Goal: Task Accomplishment & Management: Manage account settings

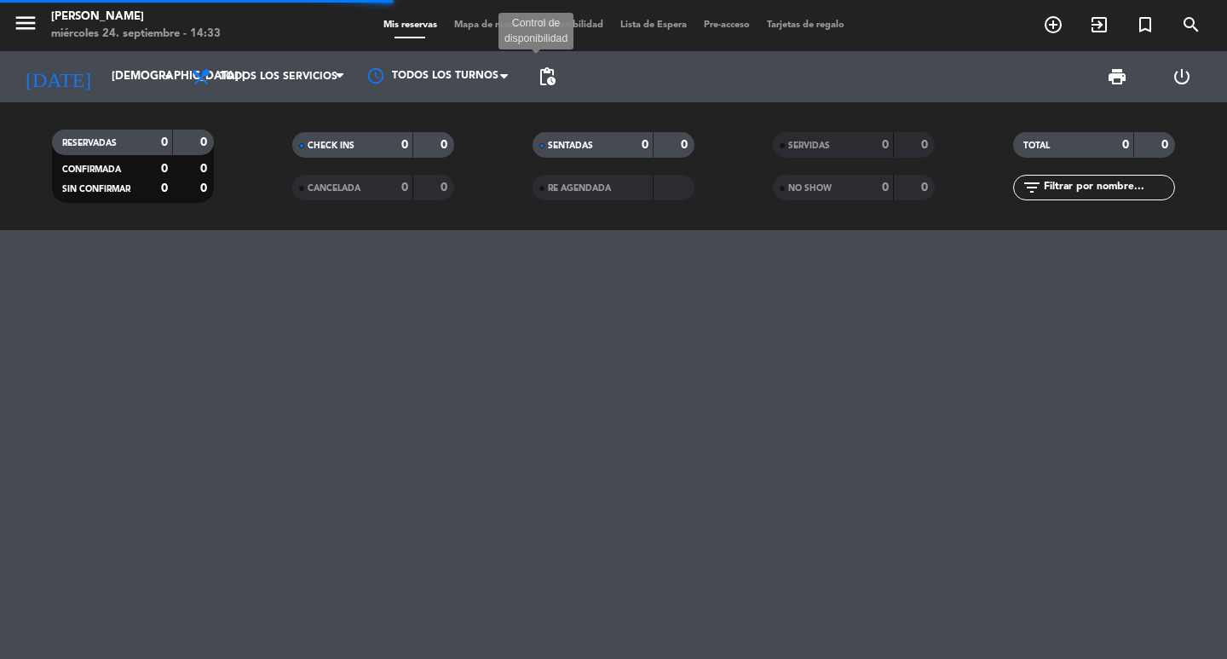
click at [543, 67] on span "pending_actions" at bounding box center [547, 76] width 20 height 20
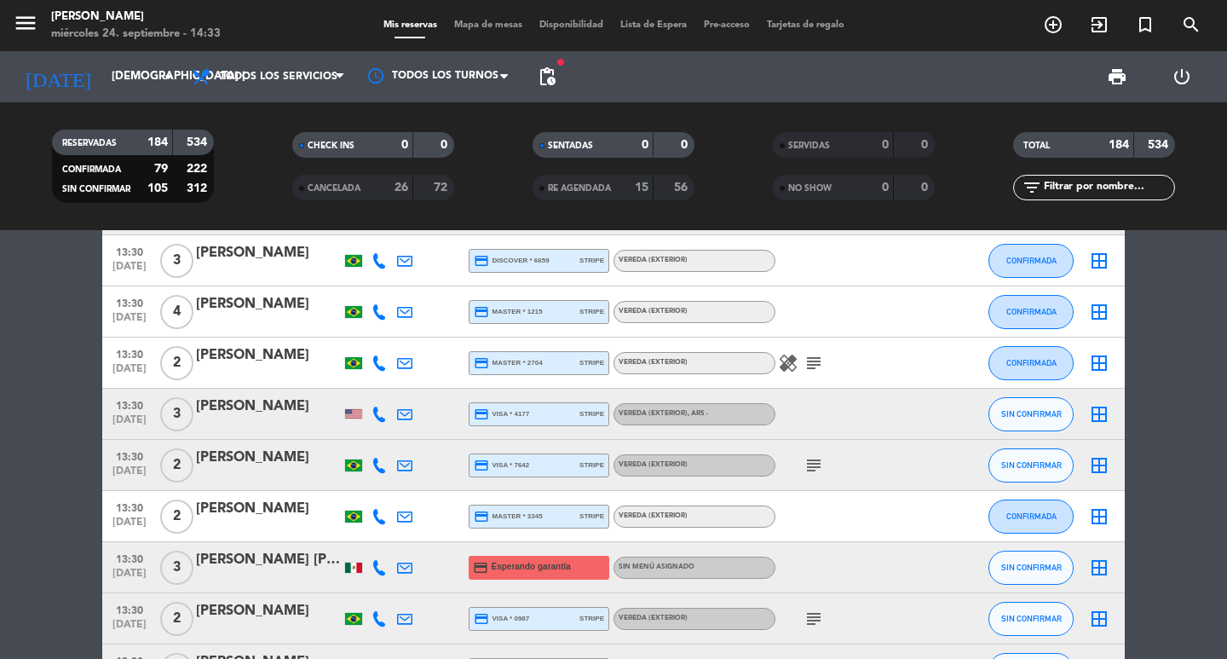
scroll to position [3153, 0]
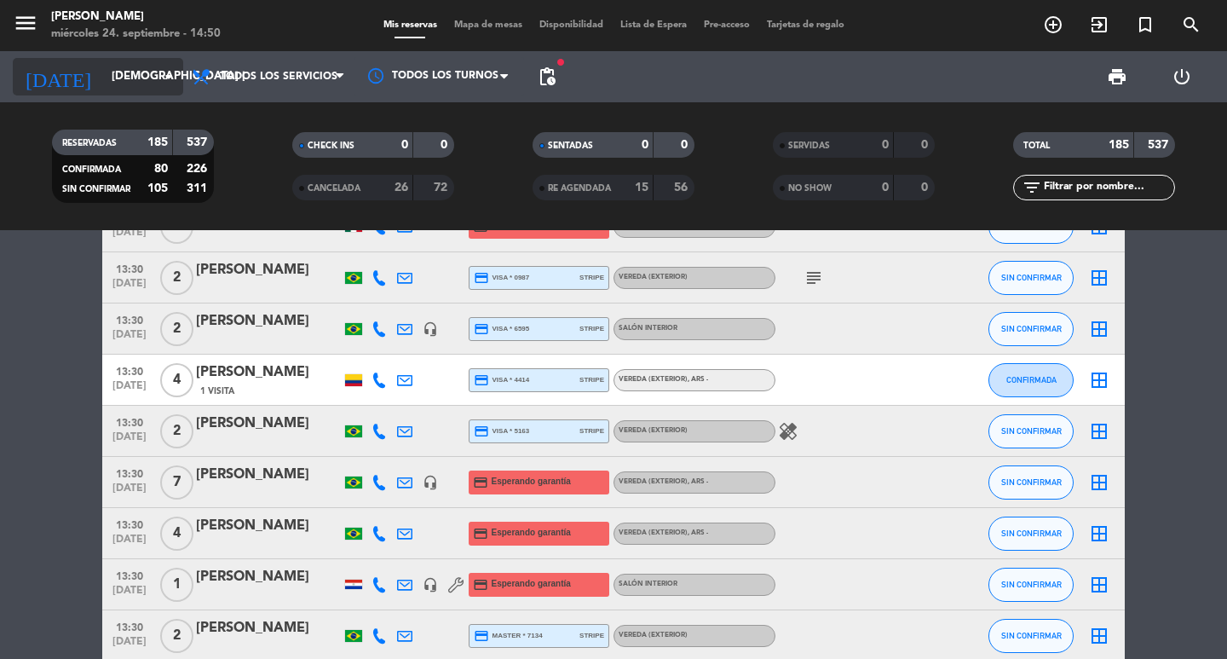
click at [115, 71] on input "[DEMOGRAPHIC_DATA] [DATE]" at bounding box center [178, 76] width 150 height 31
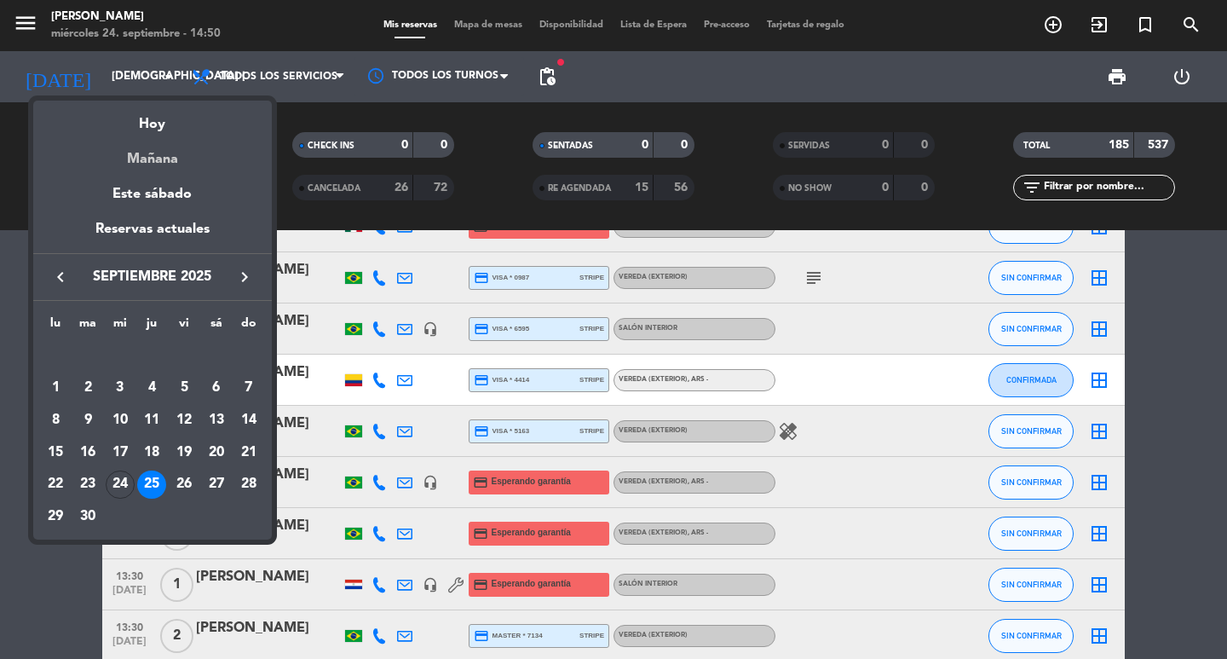
click at [164, 152] on div "Mañana" at bounding box center [152, 153] width 239 height 35
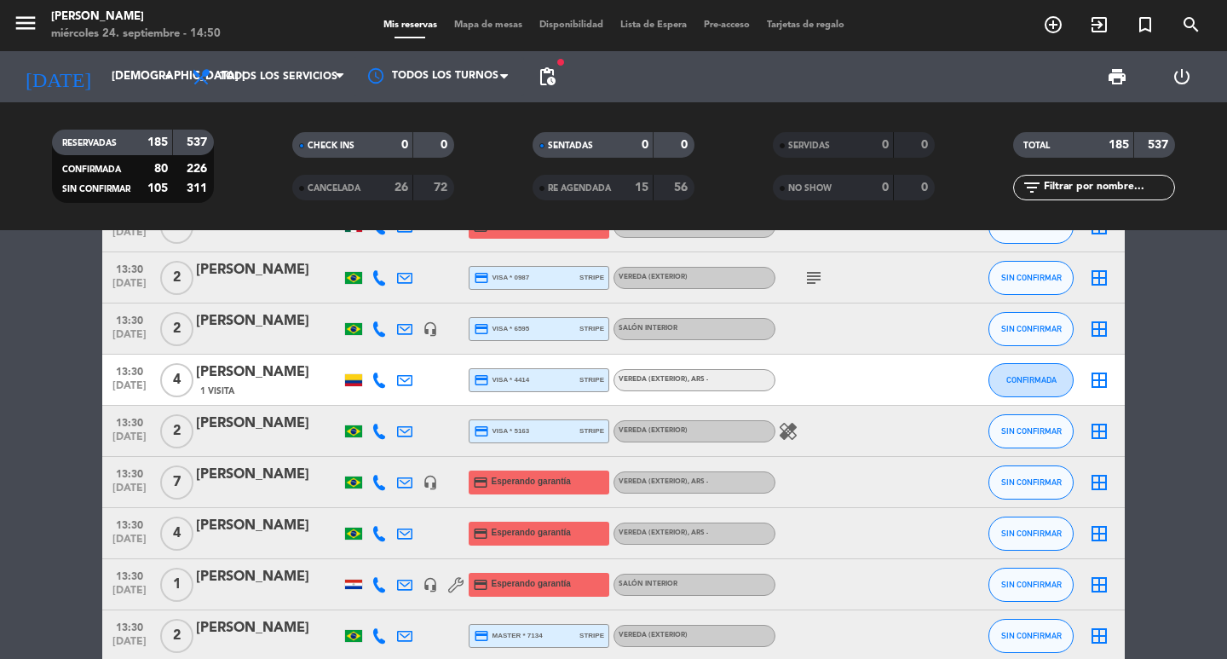
click at [561, 75] on span "pending_actions" at bounding box center [547, 77] width 34 height 34
click at [548, 80] on span "pending_actions" at bounding box center [547, 76] width 20 height 20
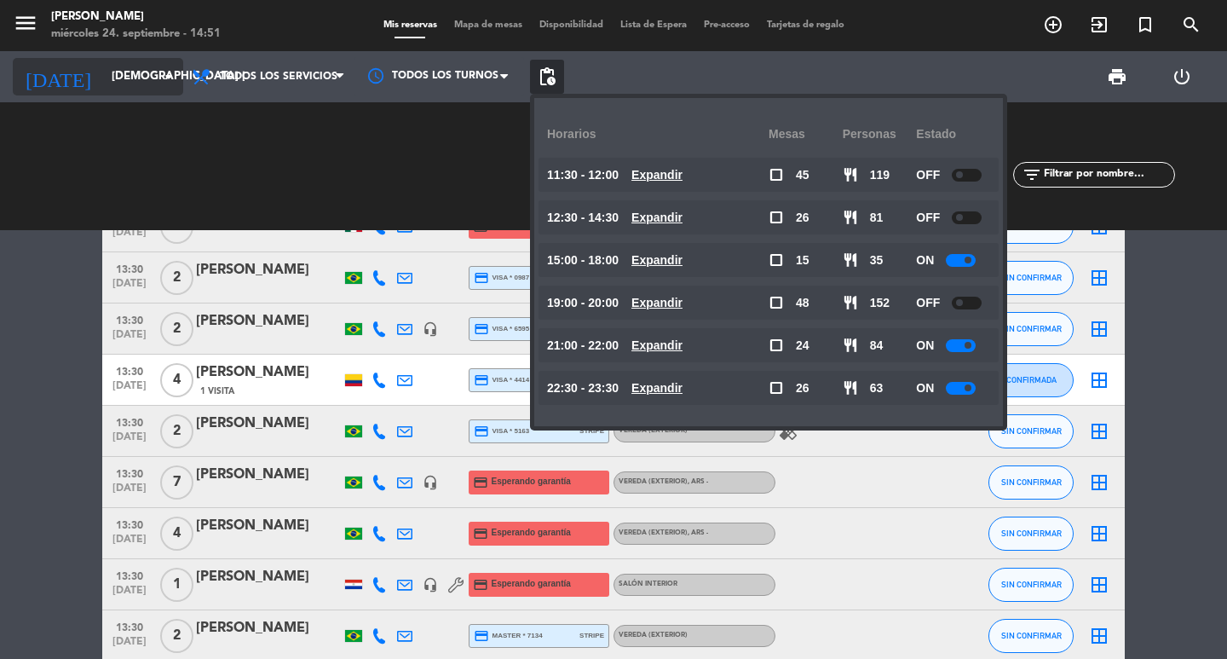
click at [103, 83] on input "[DEMOGRAPHIC_DATA] [DATE]" at bounding box center [178, 76] width 150 height 31
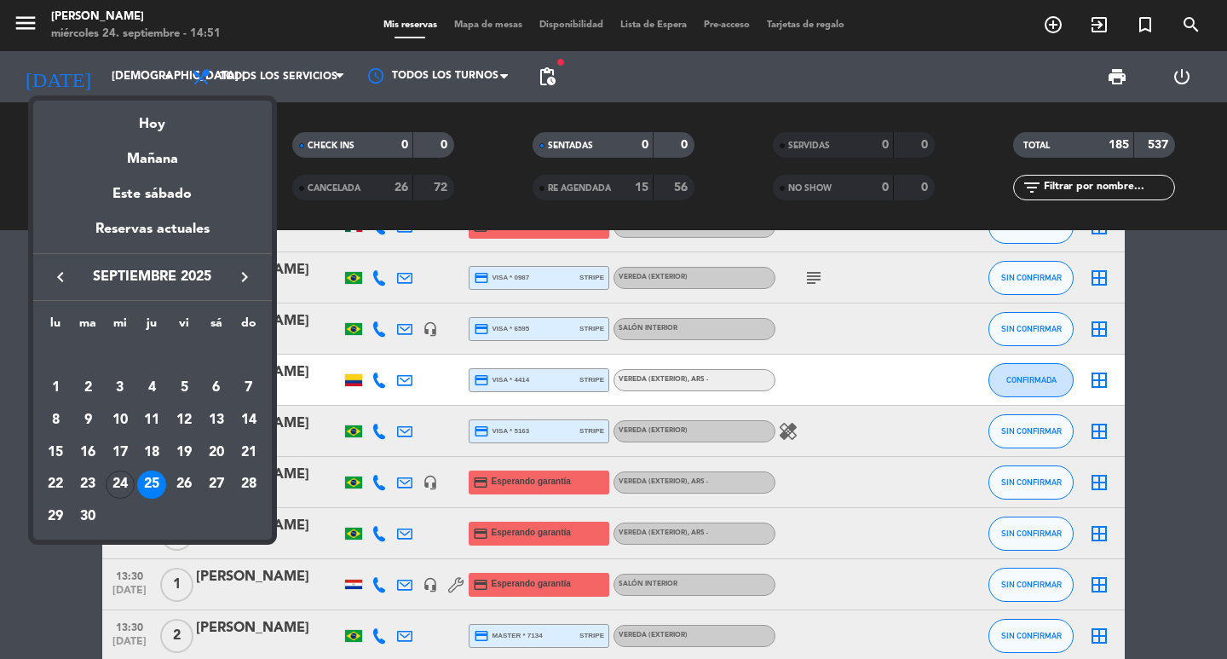
click at [239, 282] on icon "keyboard_arrow_right" at bounding box center [244, 277] width 20 height 20
drag, startPoint x: 56, startPoint y: 493, endPoint x: 61, endPoint y: 479, distance: 14.6
click at [56, 492] on div "20" at bounding box center [55, 484] width 29 height 29
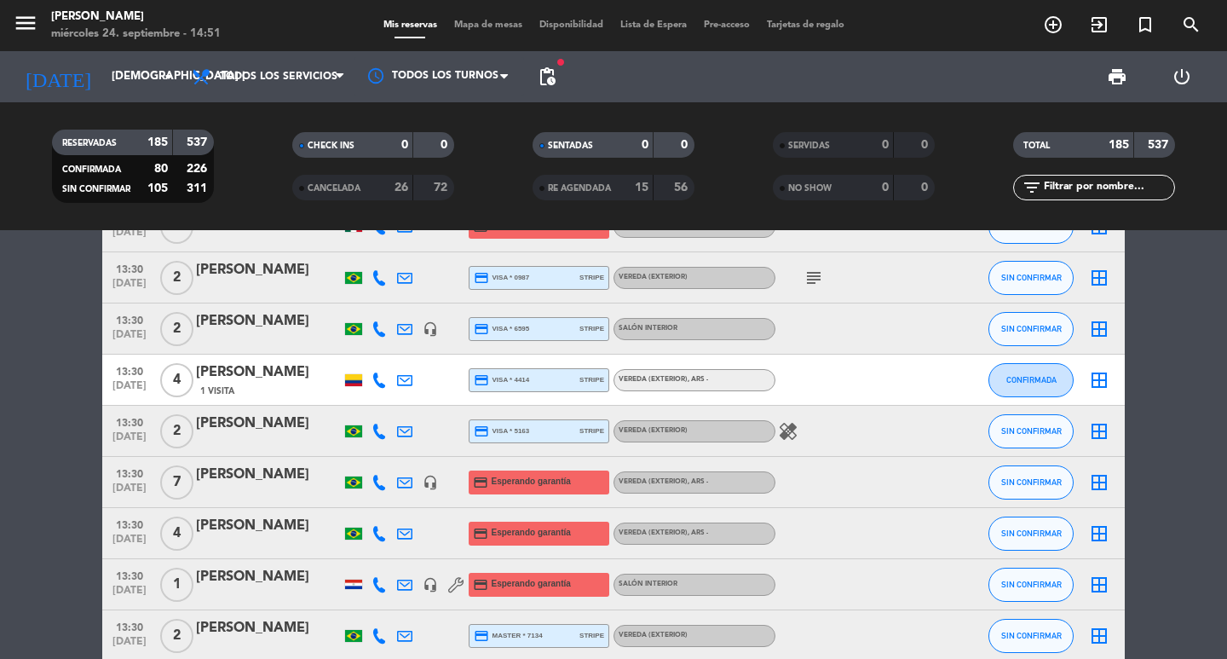
type input "lun. [DATE]"
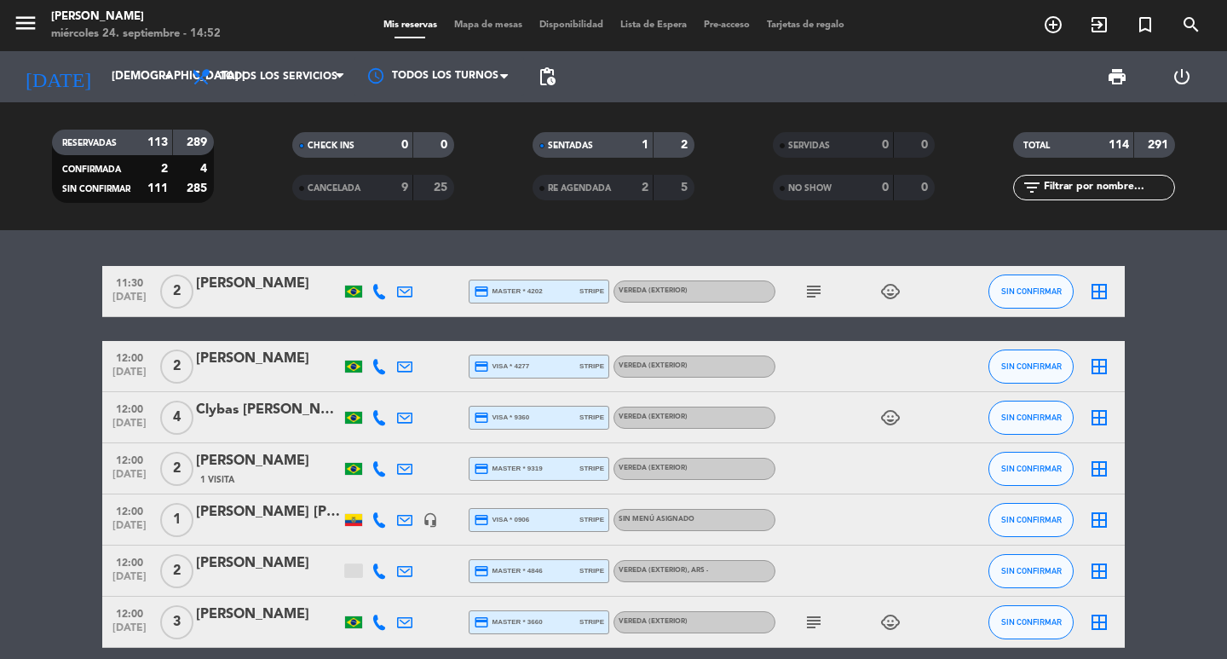
click at [559, 78] on span "pending_actions" at bounding box center [547, 77] width 34 height 34
click at [556, 76] on span "pending_actions" at bounding box center [547, 76] width 20 height 20
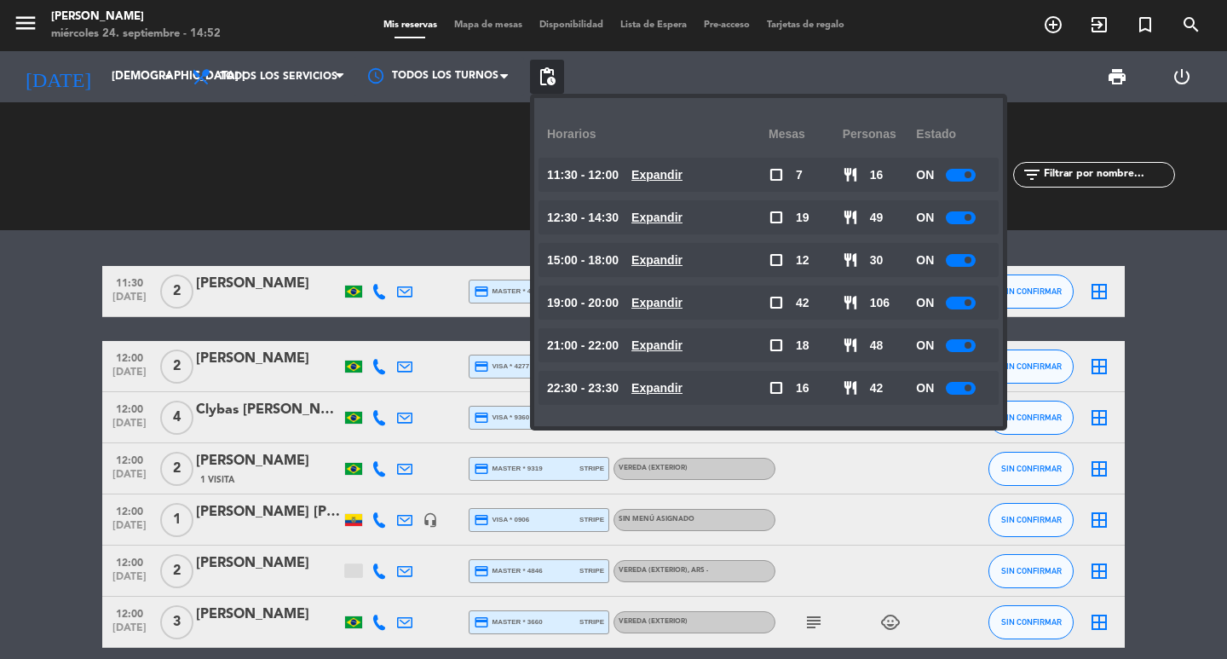
click at [967, 303] on div at bounding box center [961, 303] width 30 height 13
click at [109, 90] on input "jue. 2 oct." at bounding box center [178, 76] width 150 height 31
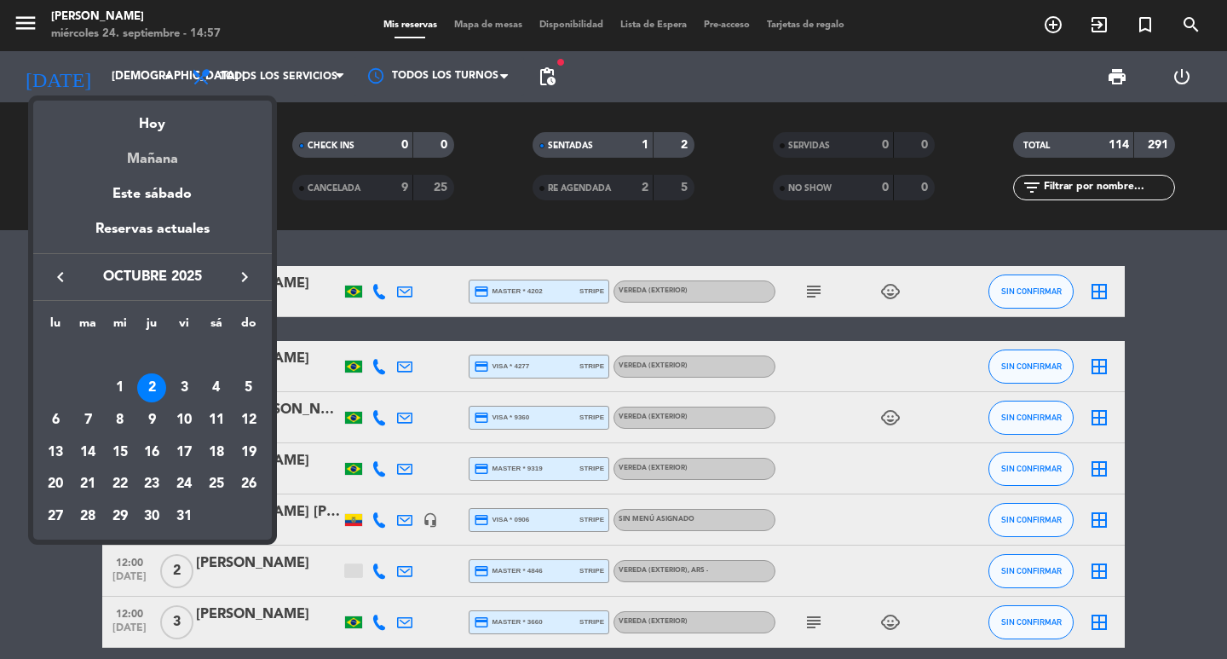
click at [181, 159] on div "Mañana" at bounding box center [152, 153] width 239 height 35
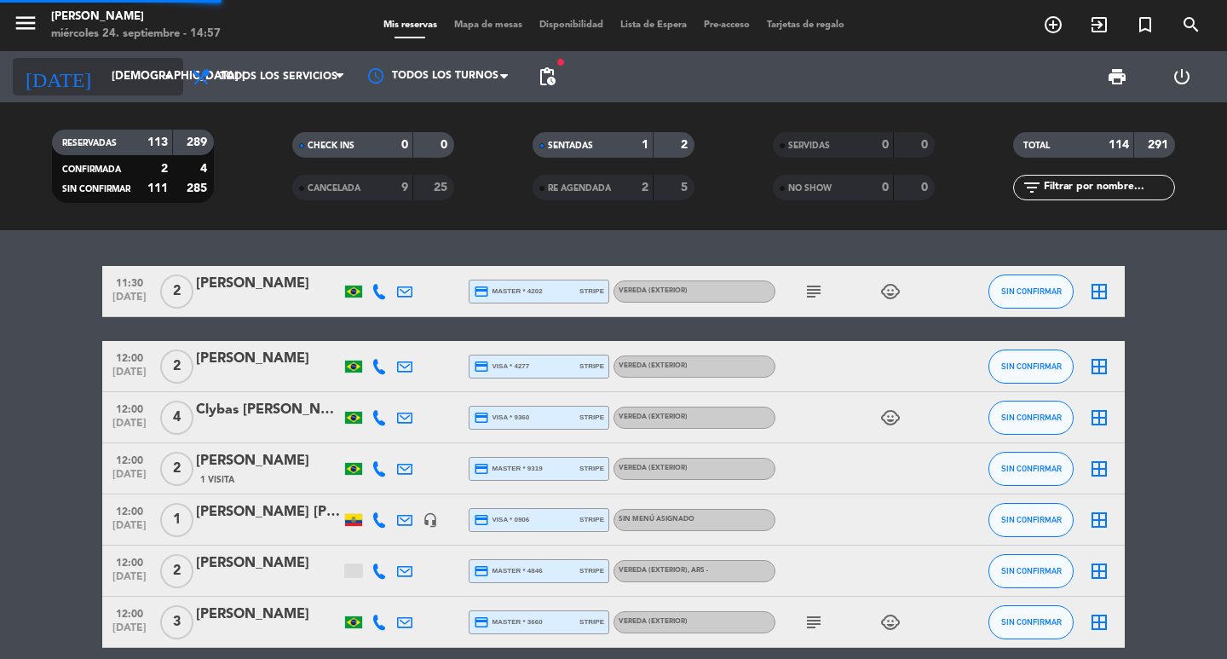
click at [116, 77] on input "[DEMOGRAPHIC_DATA] [DATE]" at bounding box center [178, 76] width 150 height 31
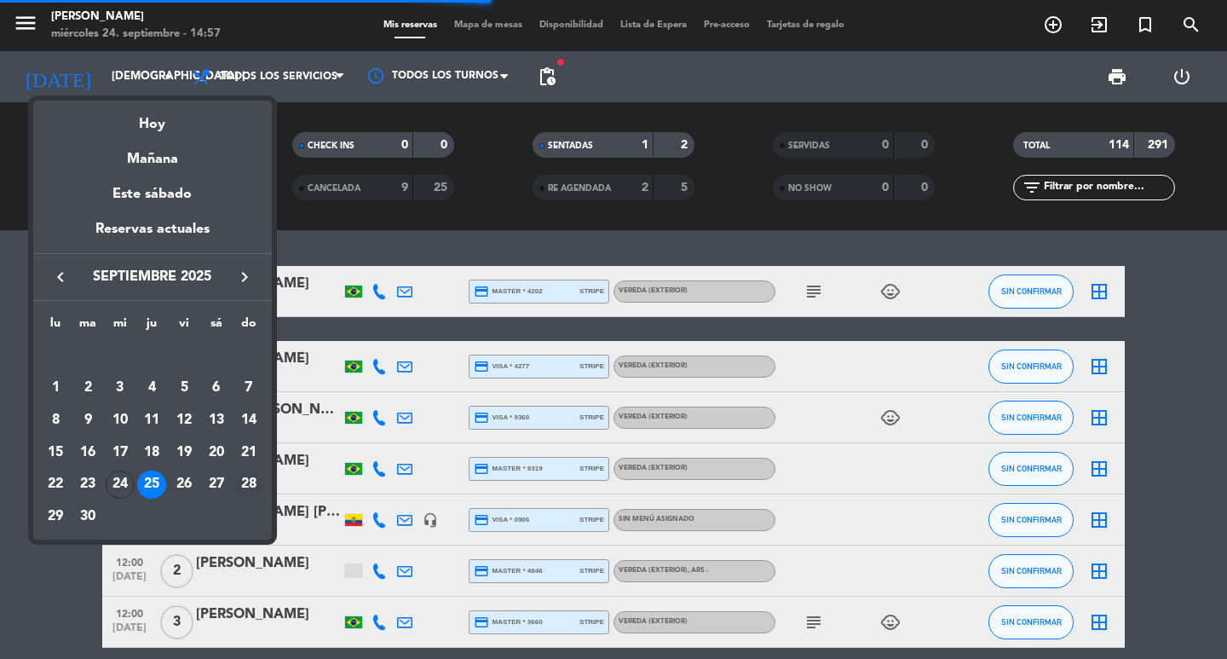
click at [246, 494] on div "28" at bounding box center [248, 484] width 29 height 29
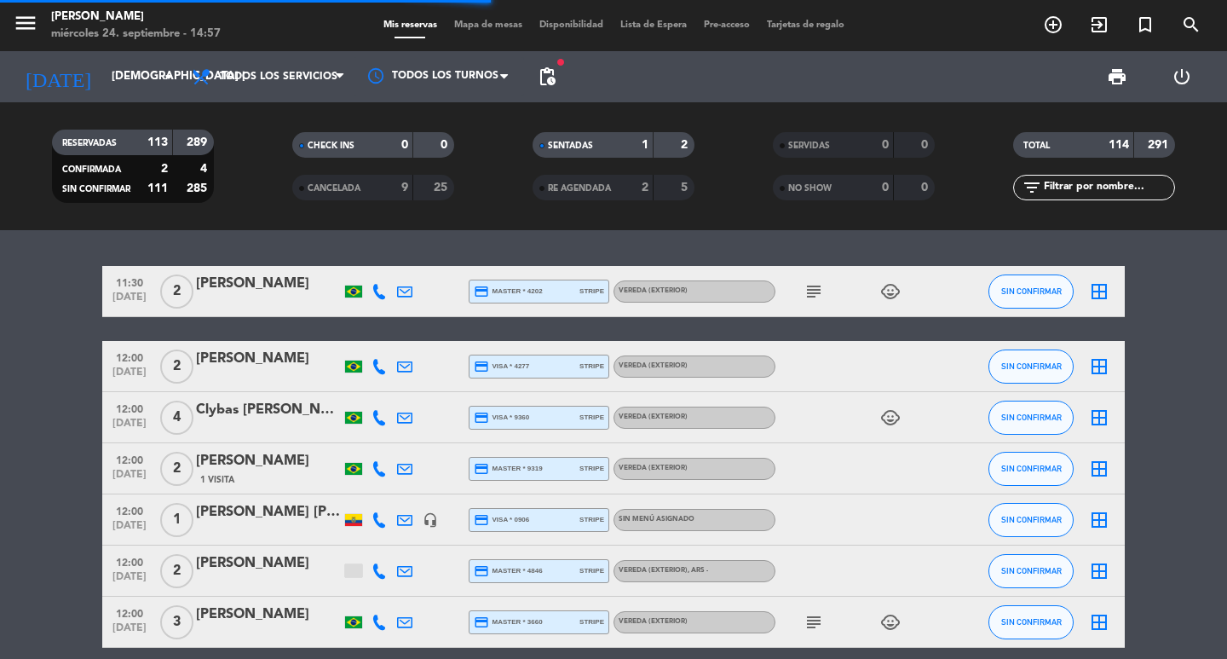
type input "dom. 28 sep."
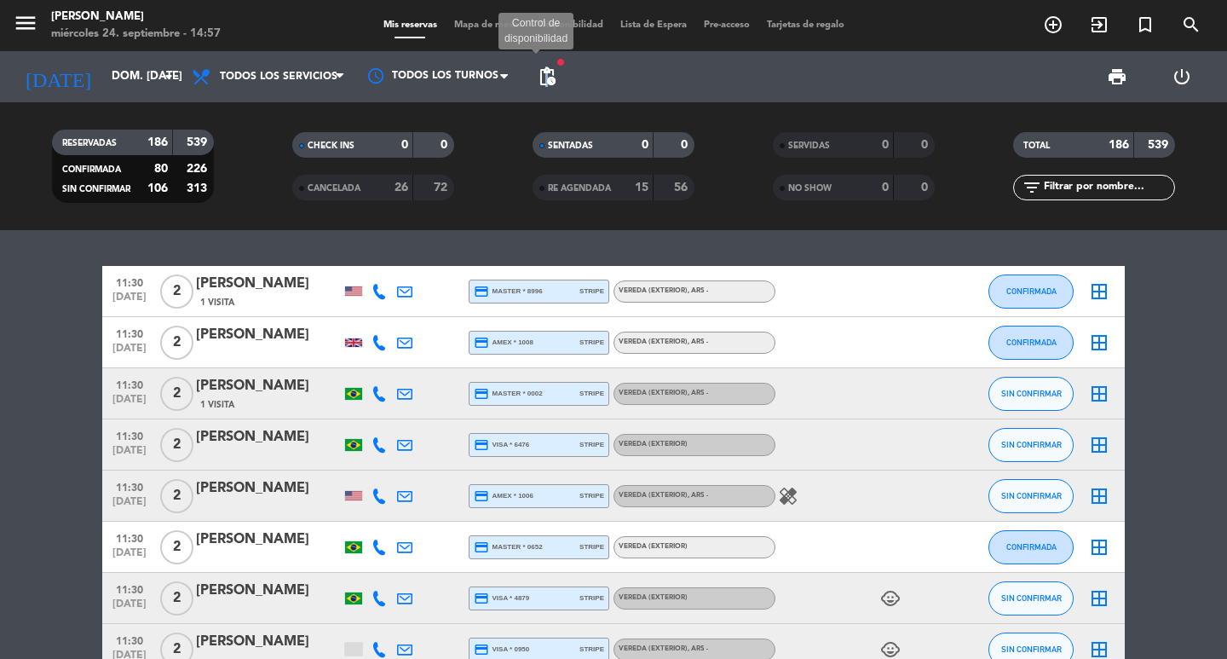
click at [549, 75] on span "pending_actions" at bounding box center [547, 76] width 20 height 20
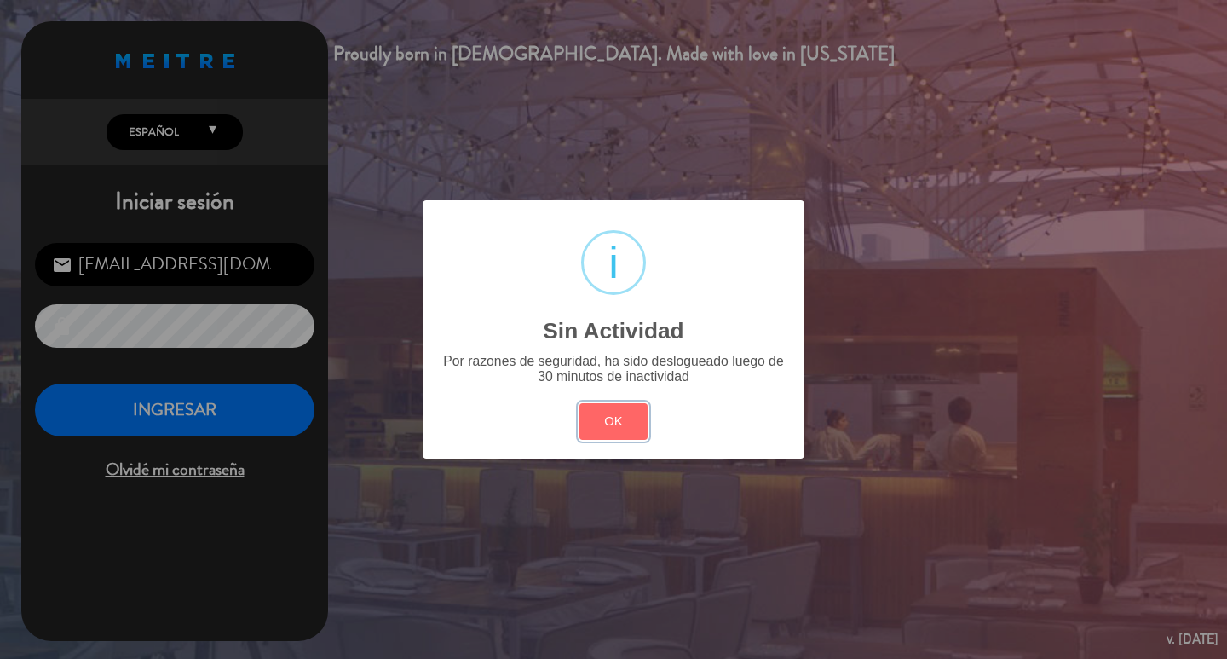
drag, startPoint x: 631, startPoint y: 445, endPoint x: 343, endPoint y: 448, distance: 288.1
click at [622, 440] on button "OK" at bounding box center [614, 421] width 69 height 37
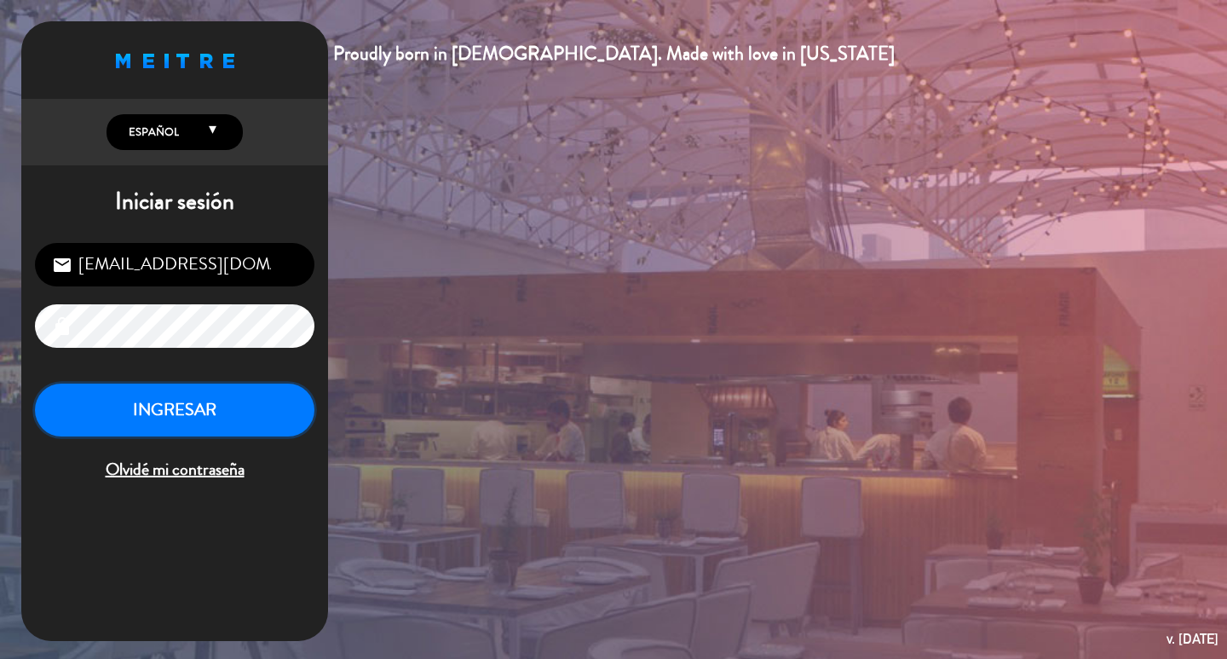
click at [239, 437] on button "INGRESAR" at bounding box center [175, 411] width 280 height 54
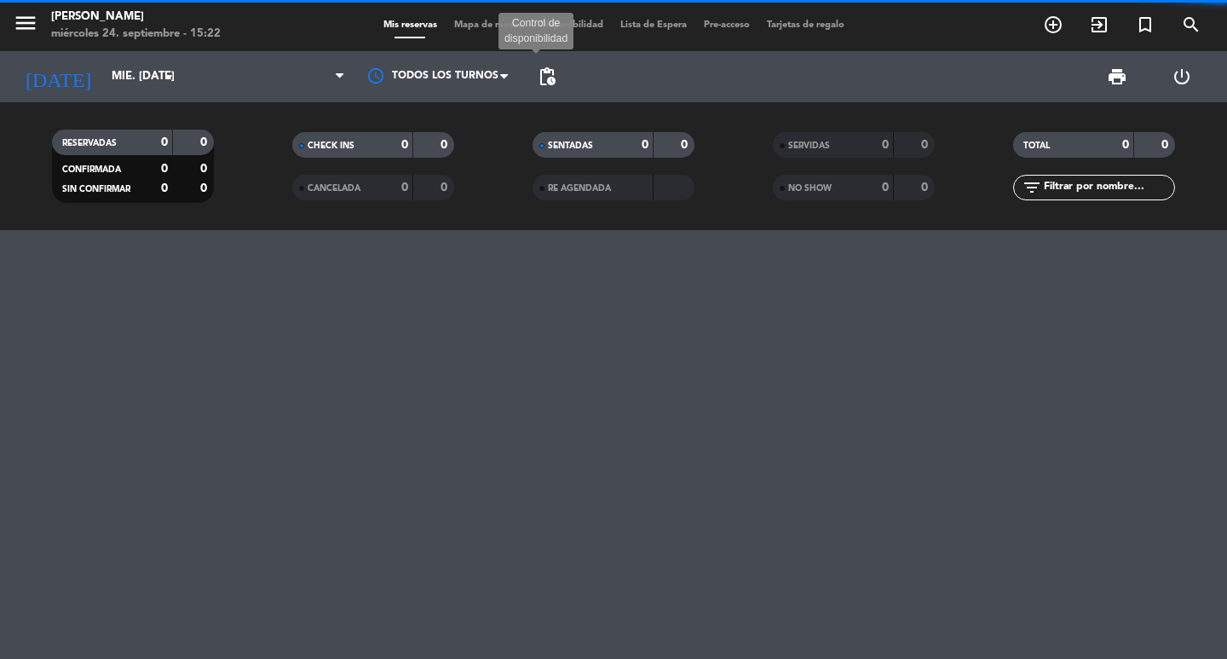
click at [540, 74] on span "pending_actions" at bounding box center [547, 76] width 20 height 20
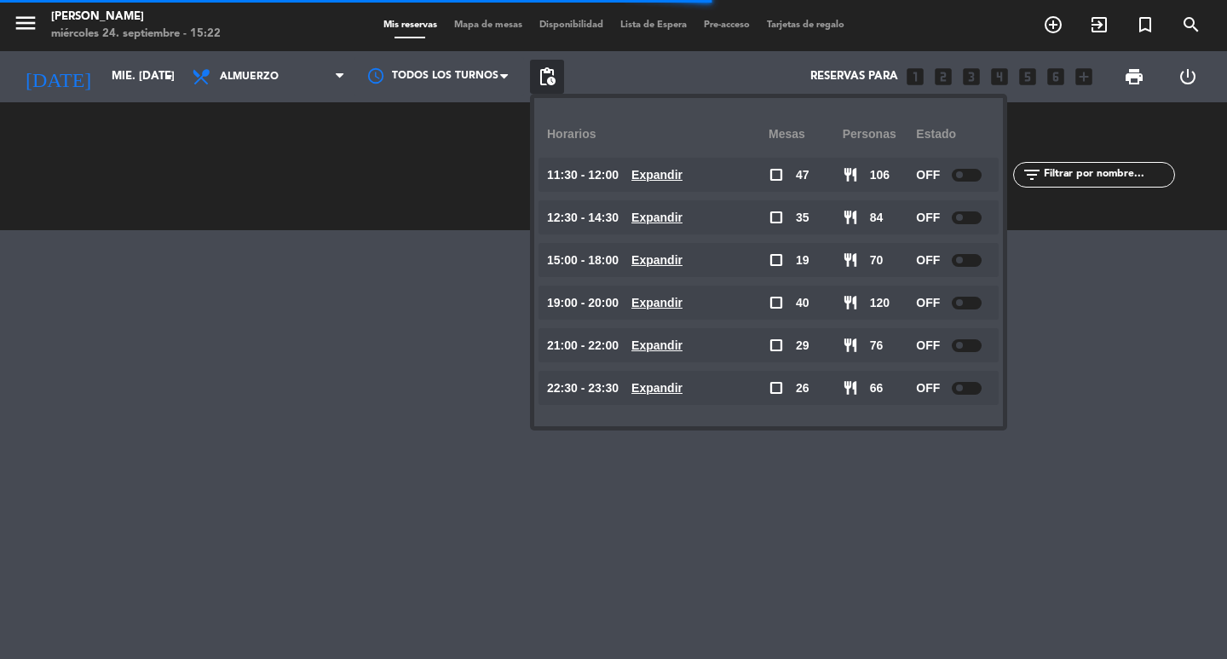
click at [561, 73] on span "pending_actions" at bounding box center [547, 77] width 34 height 34
